Goal: Check status: Check status

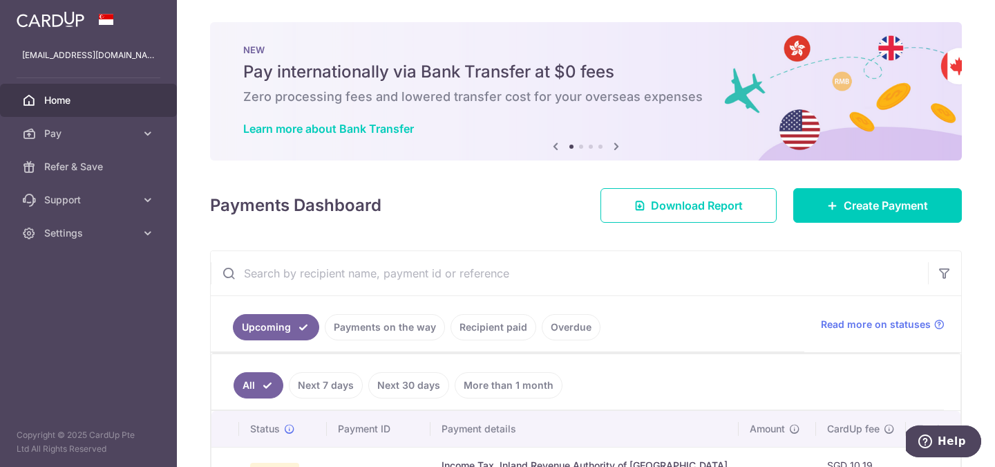
scroll to position [193, 0]
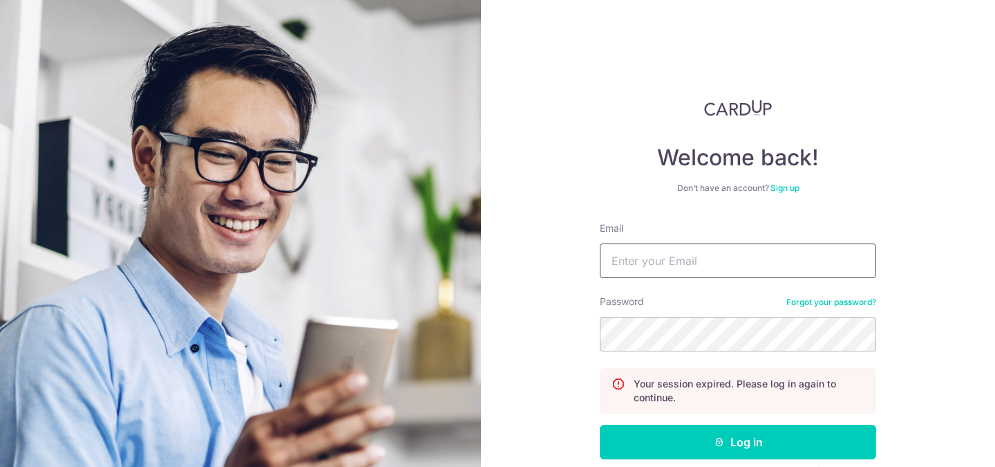
click at [689, 256] on input "Email" at bounding box center [738, 260] width 276 height 35
type input "[EMAIL_ADDRESS][DOMAIN_NAME]"
click at [600, 424] on button "Log in" at bounding box center [738, 441] width 276 height 35
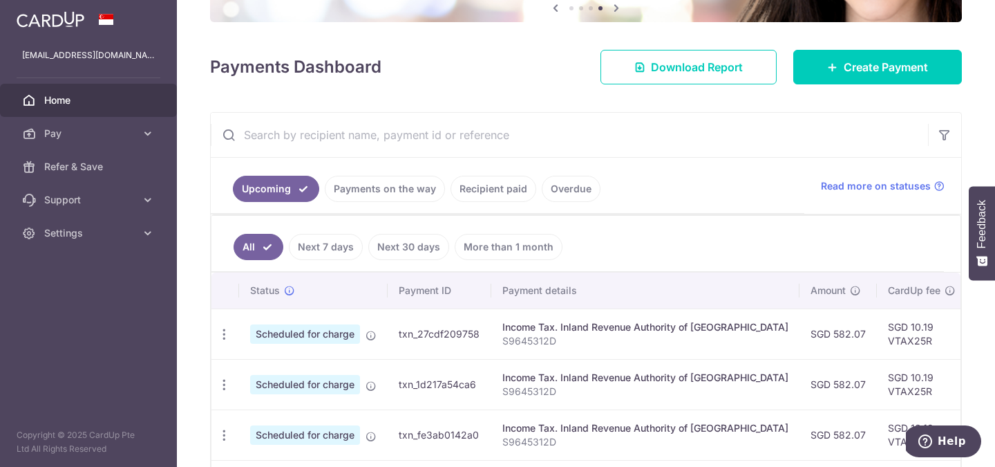
scroll to position [153, 0]
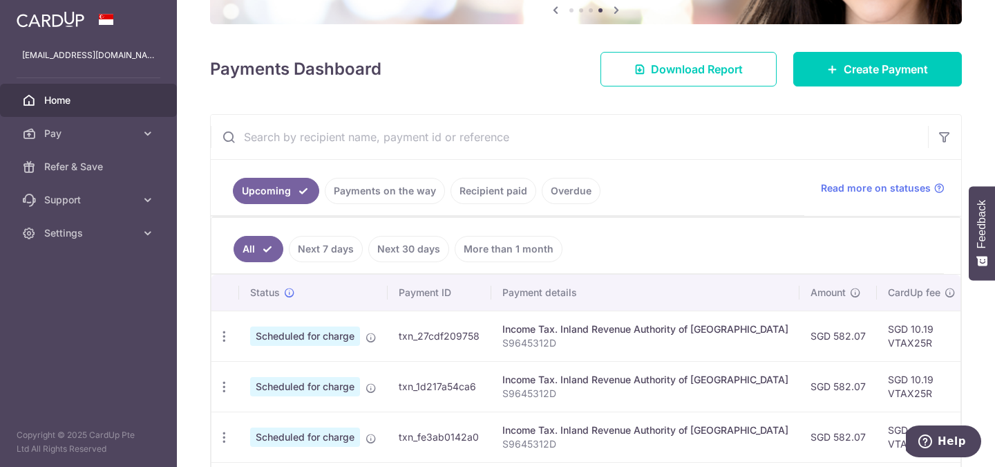
click at [356, 191] on link "Payments on the way" at bounding box center [385, 191] width 120 height 26
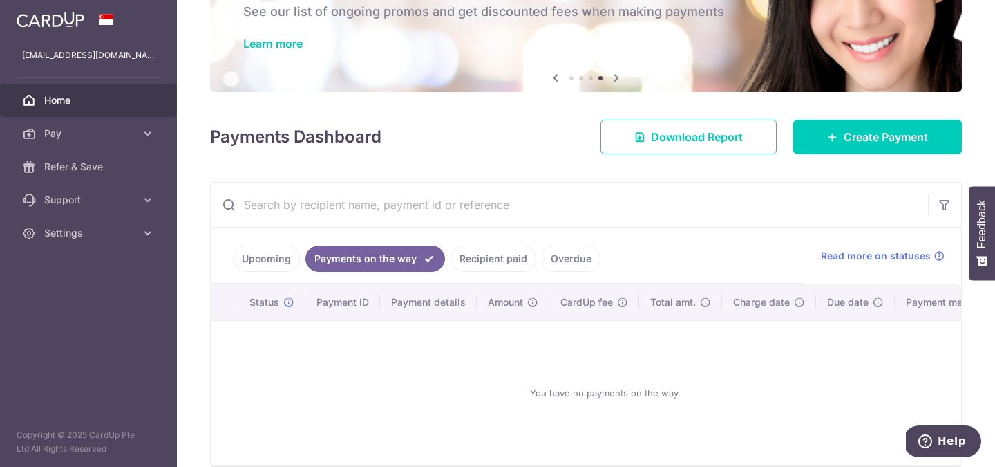
scroll to position [150, 0]
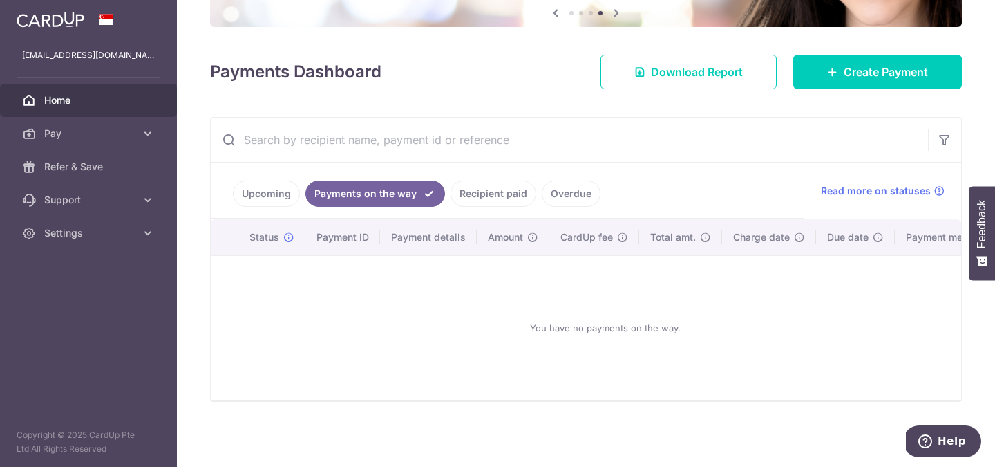
click at [482, 197] on link "Recipient paid" at bounding box center [494, 193] width 86 height 26
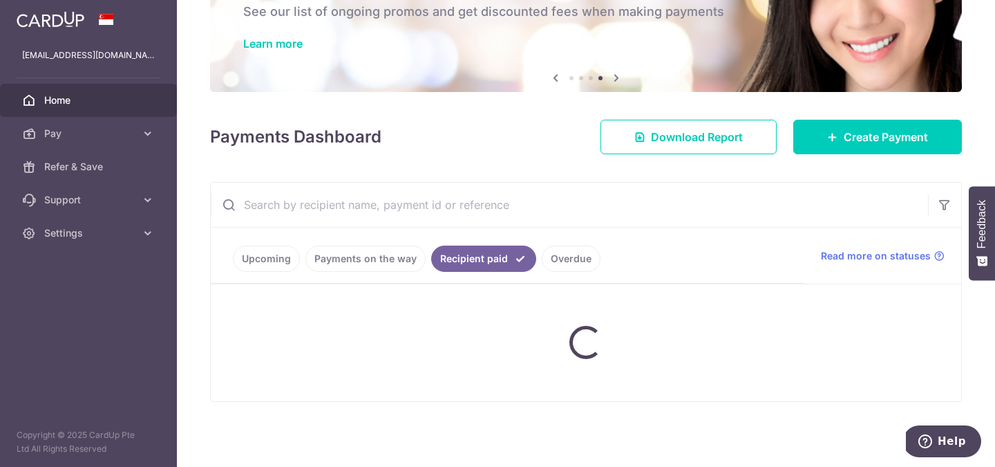
scroll to position [56, 0]
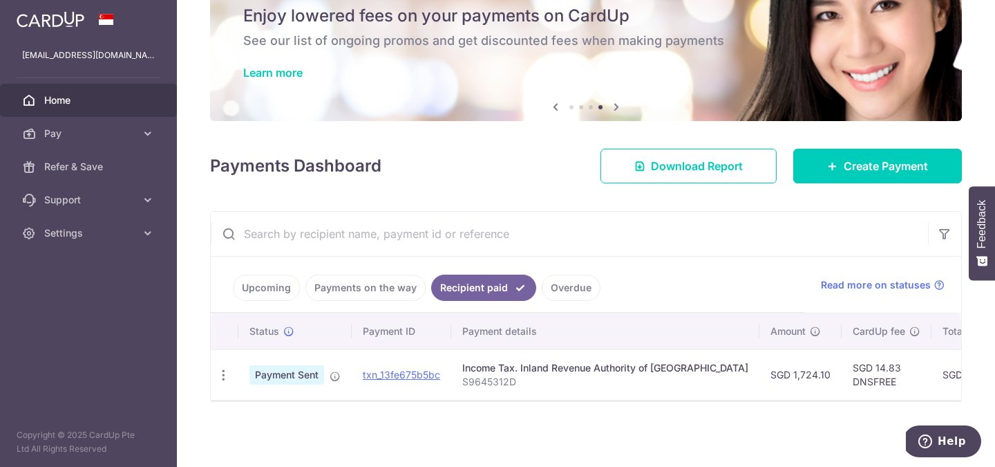
click at [268, 281] on link "Upcoming" at bounding box center [266, 287] width 67 height 26
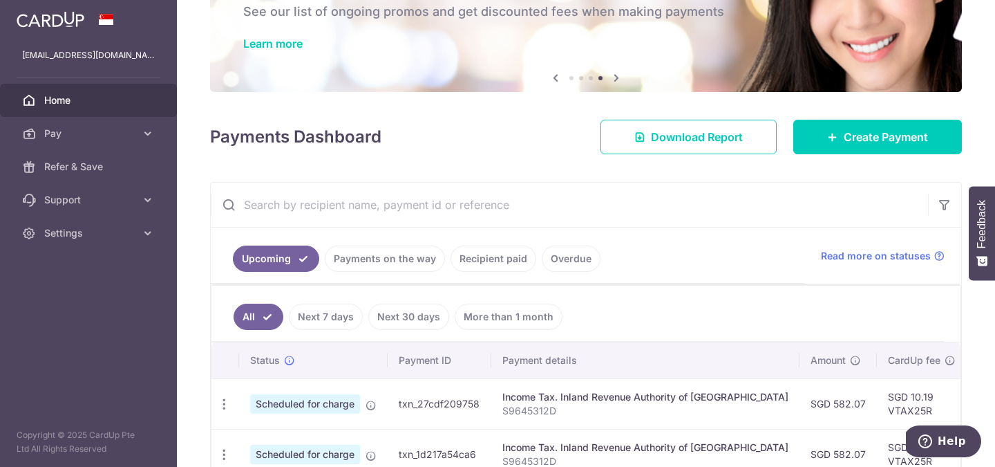
scroll to position [153, 0]
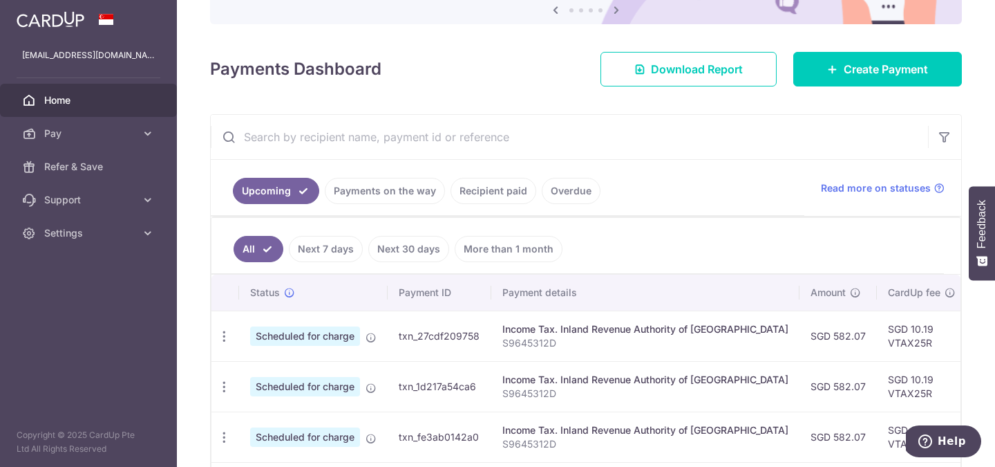
click at [482, 197] on link "Recipient paid" at bounding box center [494, 191] width 86 height 26
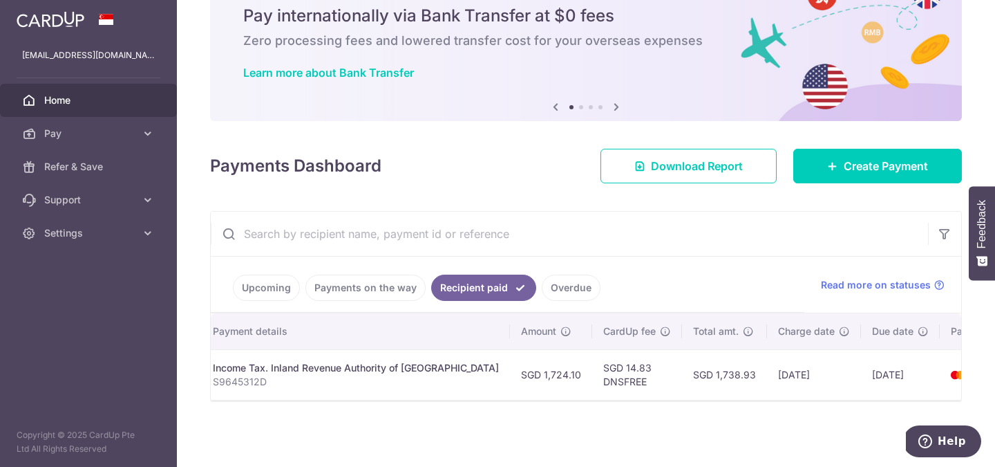
scroll to position [0, 276]
